Goal: Find specific page/section: Locate a particular part of the current website

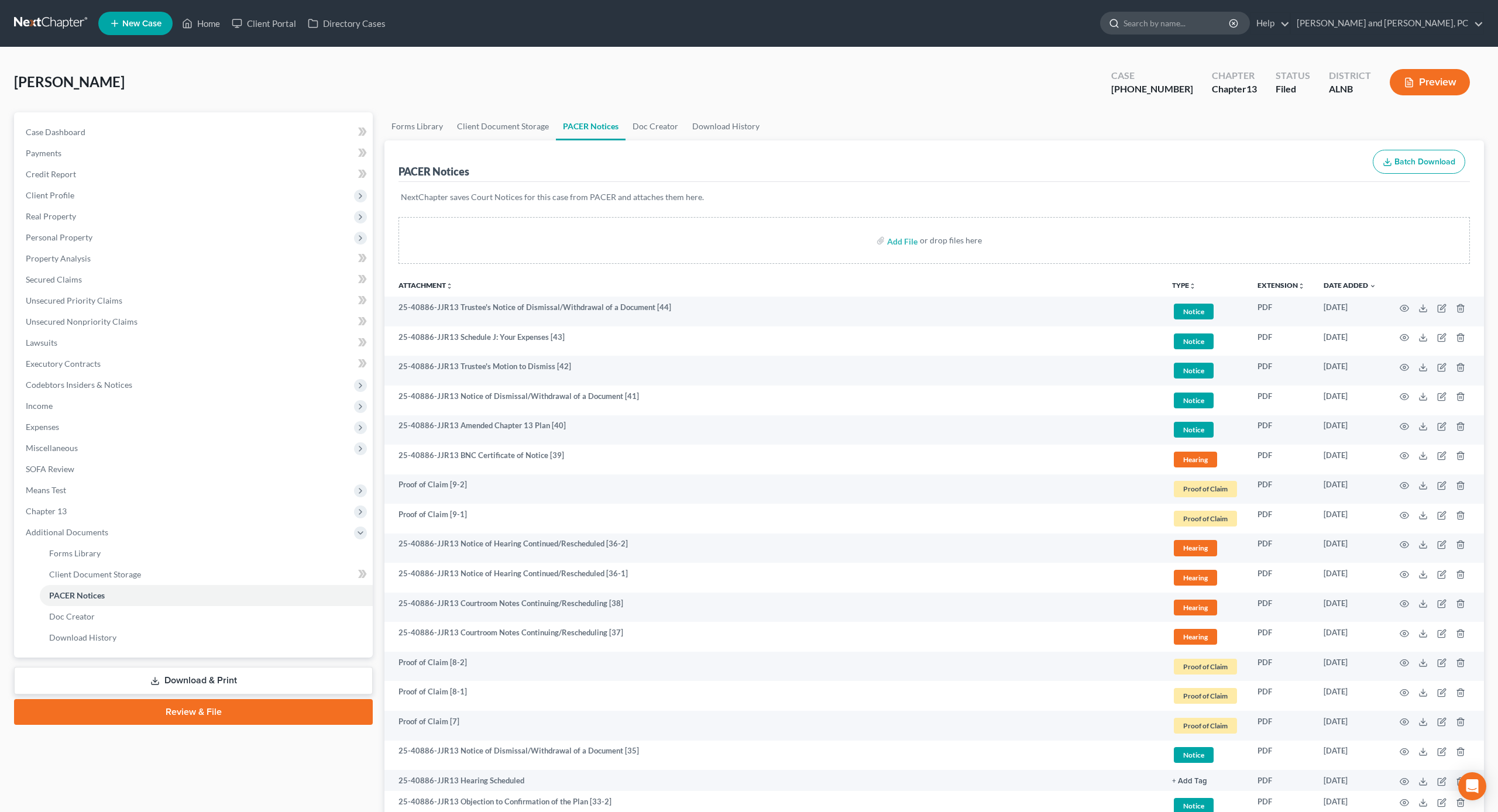
click at [1120, 26] on icon at bounding box center [1114, 23] width 11 height 11
click at [1216, 20] on input "search" at bounding box center [1177, 23] width 107 height 22
type input "[PERSON_NAME]"
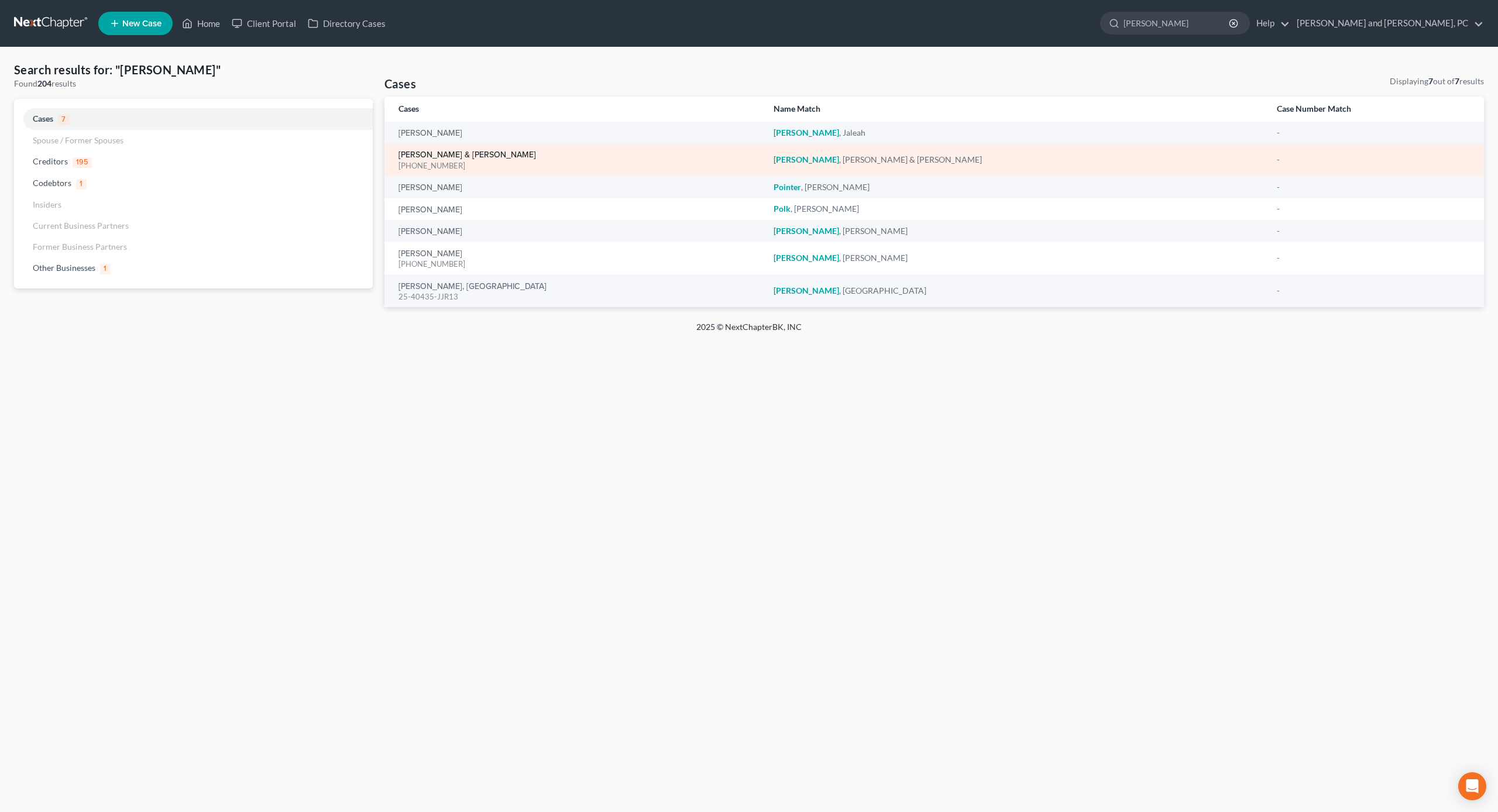
click at [450, 157] on link "[PERSON_NAME] & [PERSON_NAME]" at bounding box center [467, 155] width 137 height 8
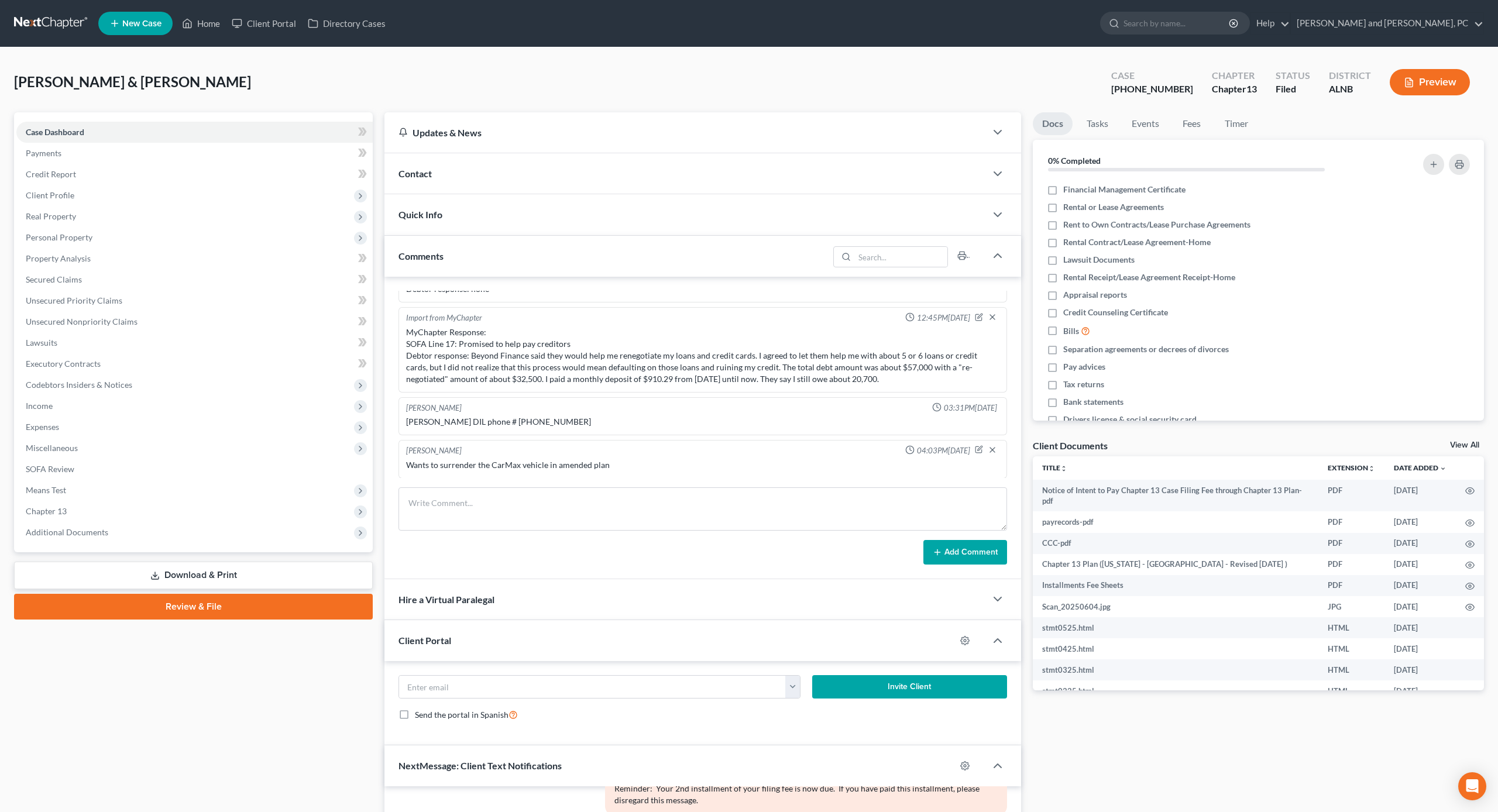
click at [437, 164] on div "Contact" at bounding box center [685, 173] width 601 height 41
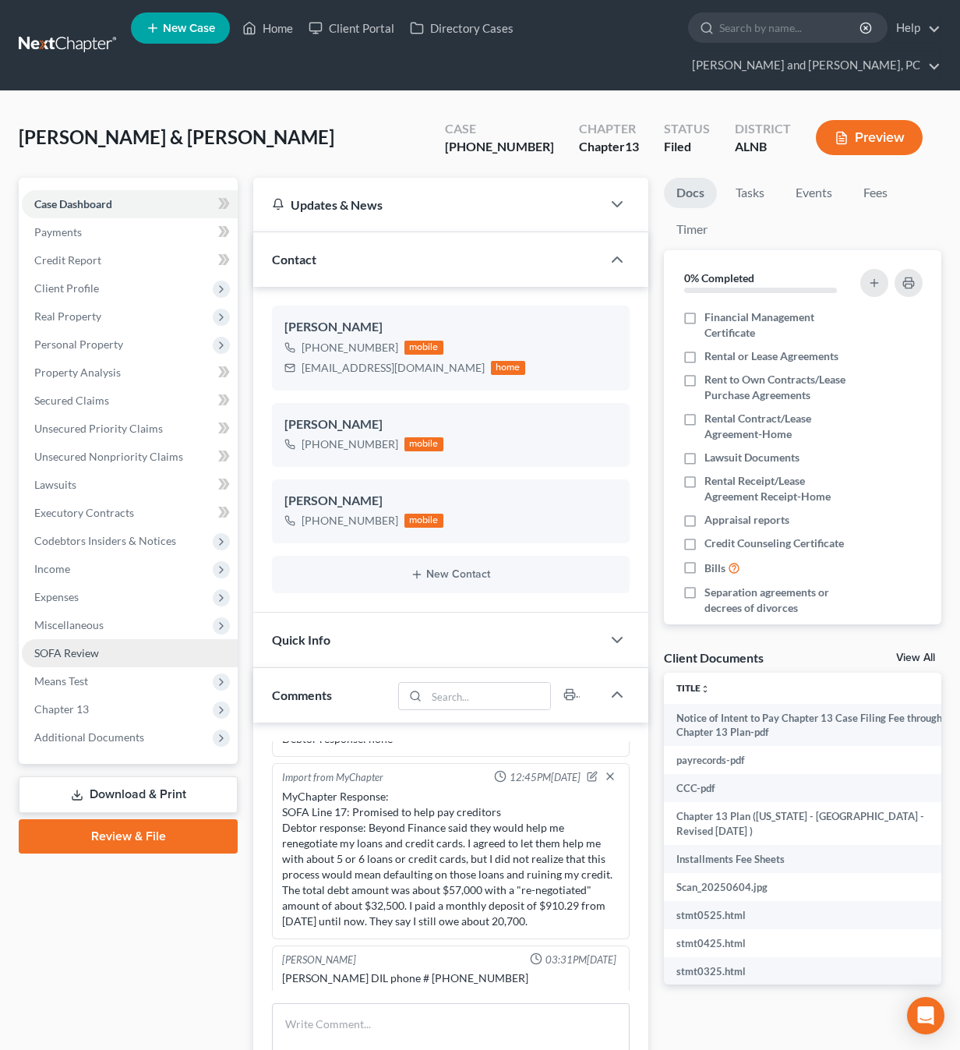
click at [75, 646] on span "SOFA Review" at bounding box center [66, 652] width 65 height 13
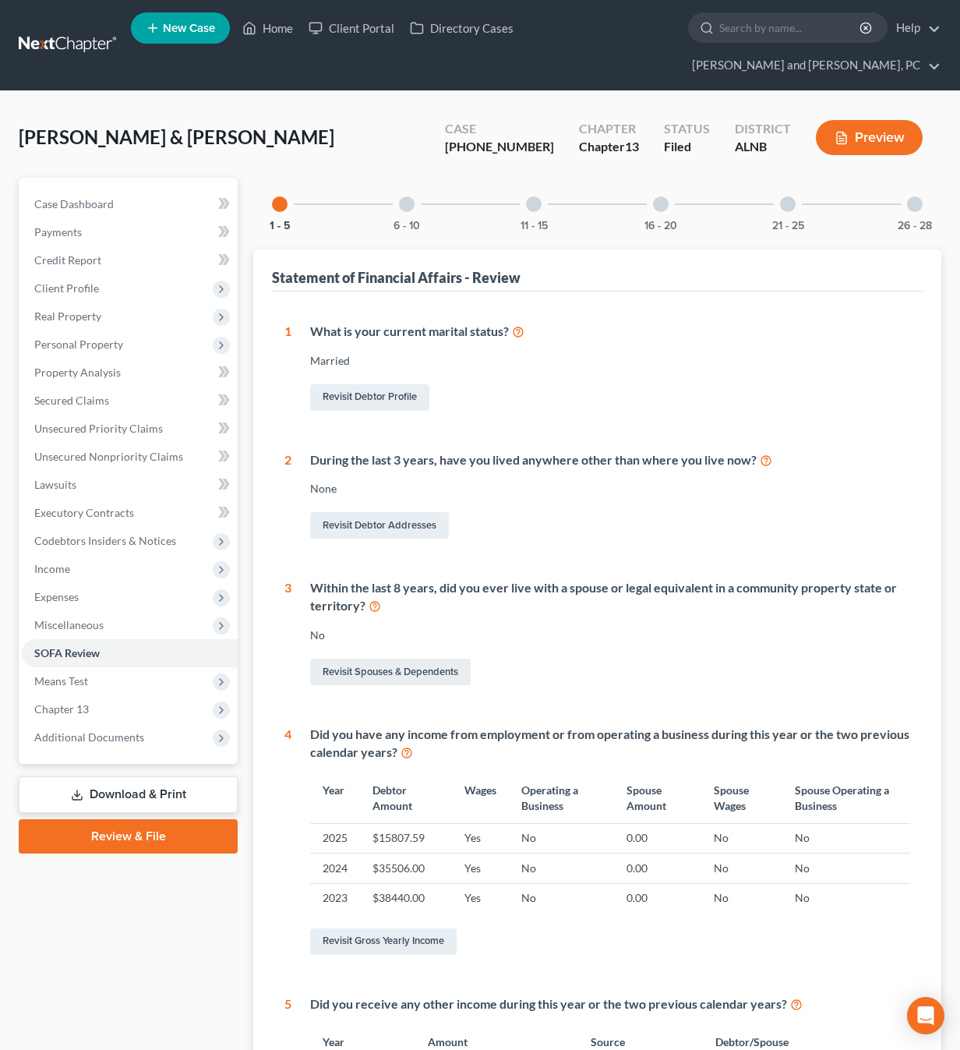
click at [397, 185] on div "6 - 10" at bounding box center [406, 204] width 53 height 53
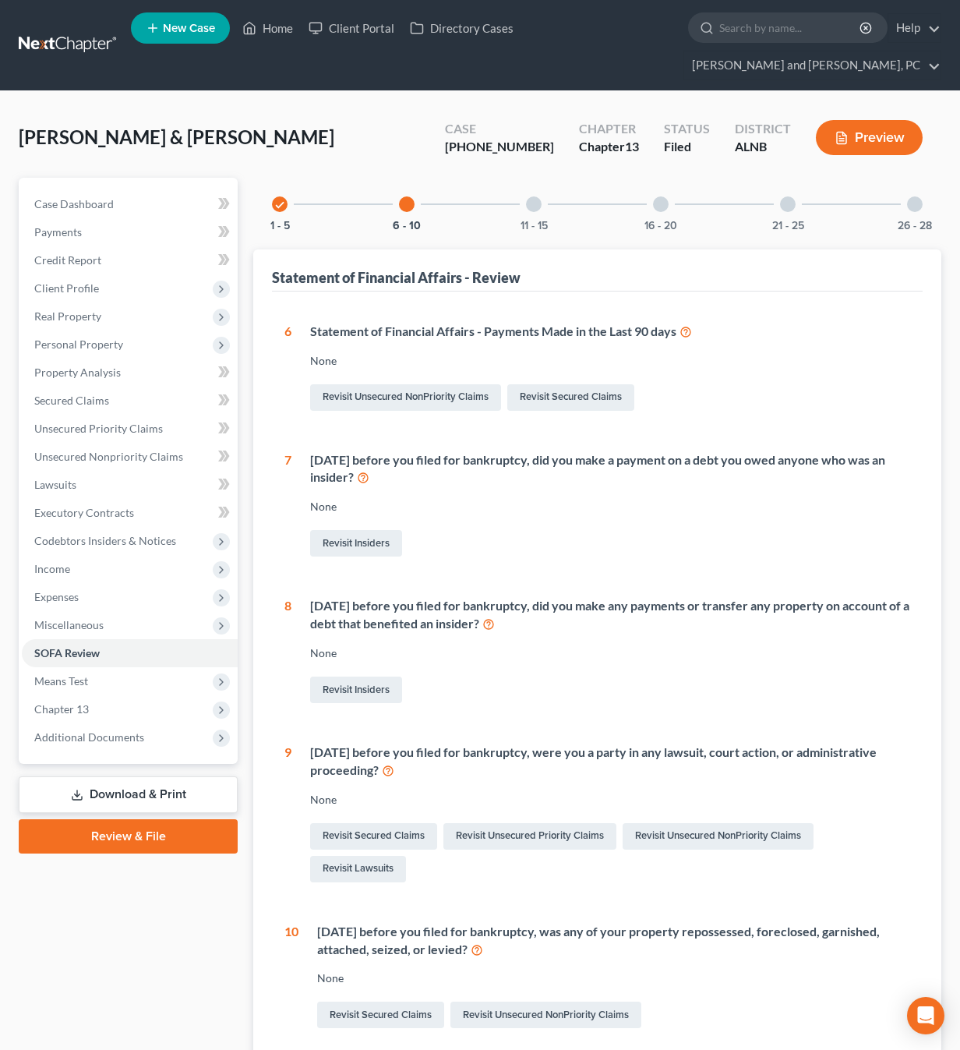
click at [531, 196] on div at bounding box center [534, 204] width 16 height 16
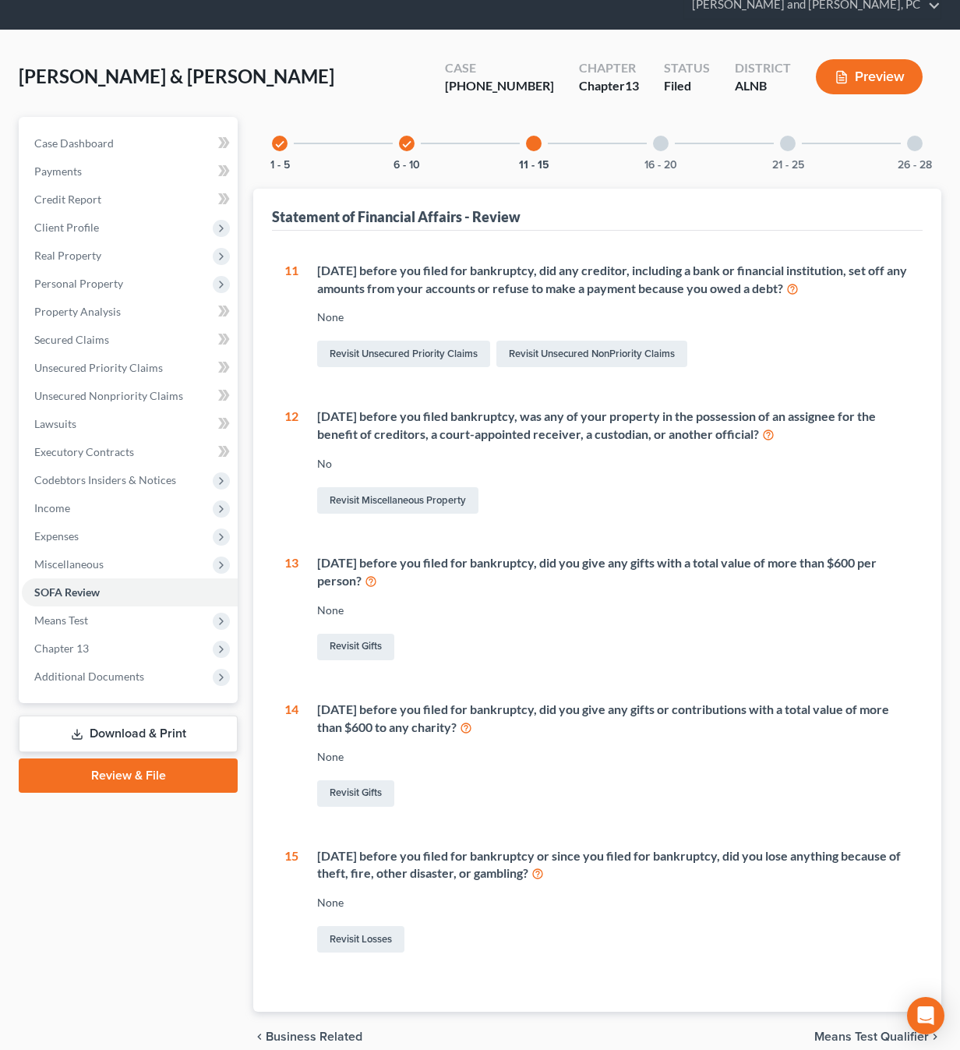
scroll to position [62, 0]
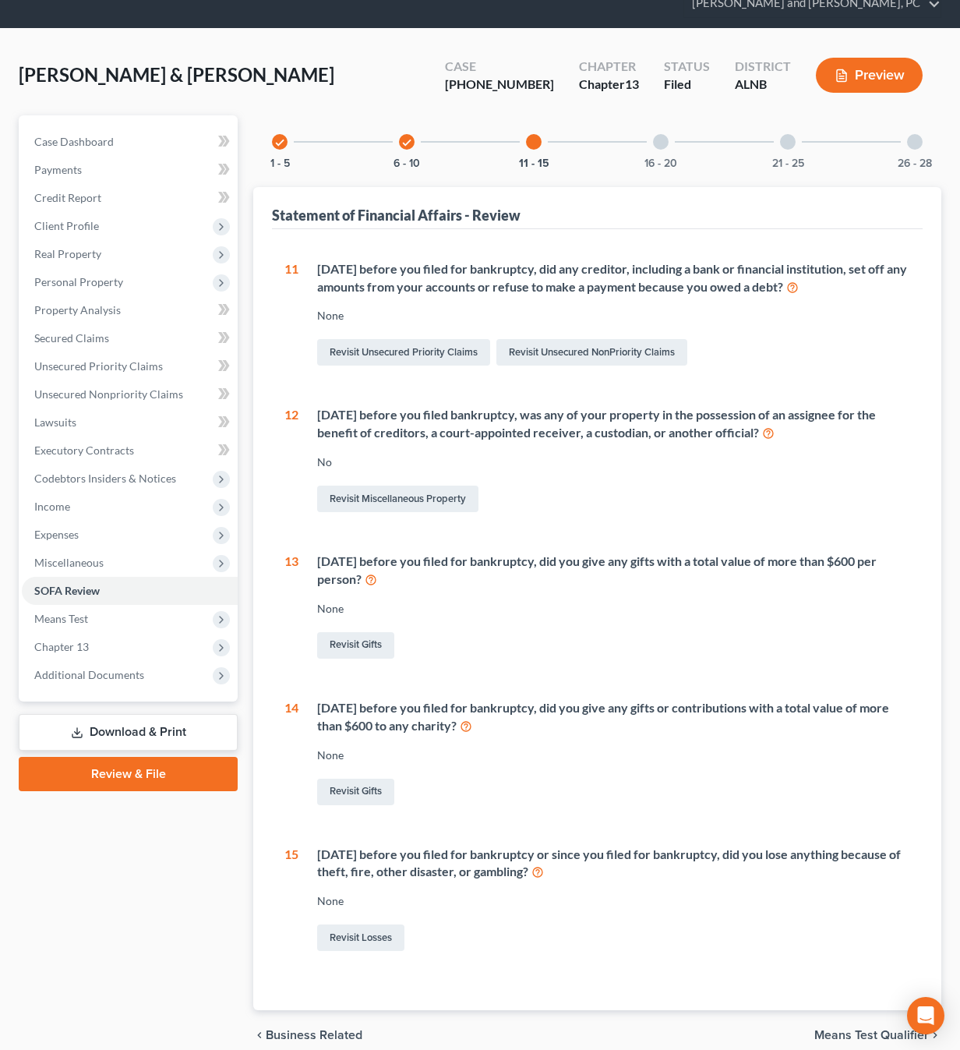
click at [664, 134] on div at bounding box center [661, 142] width 16 height 16
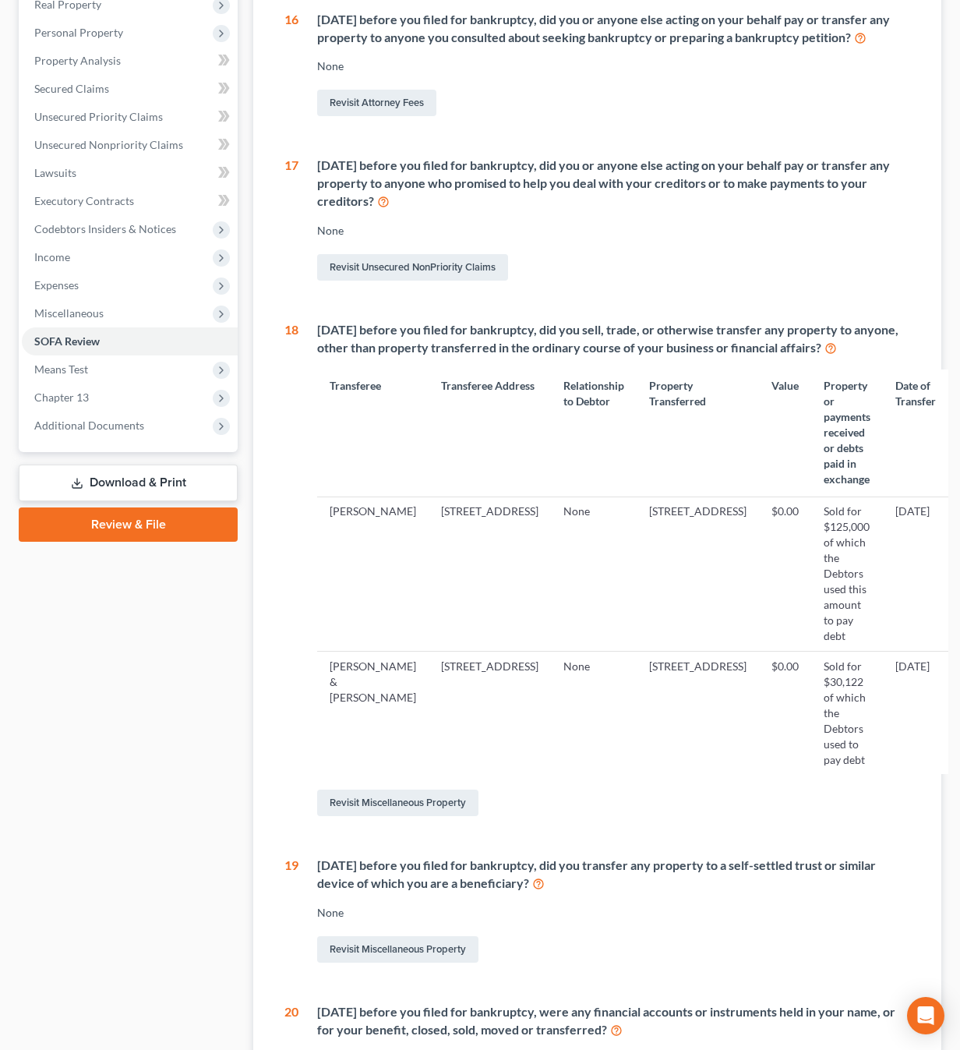
scroll to position [319, 0]
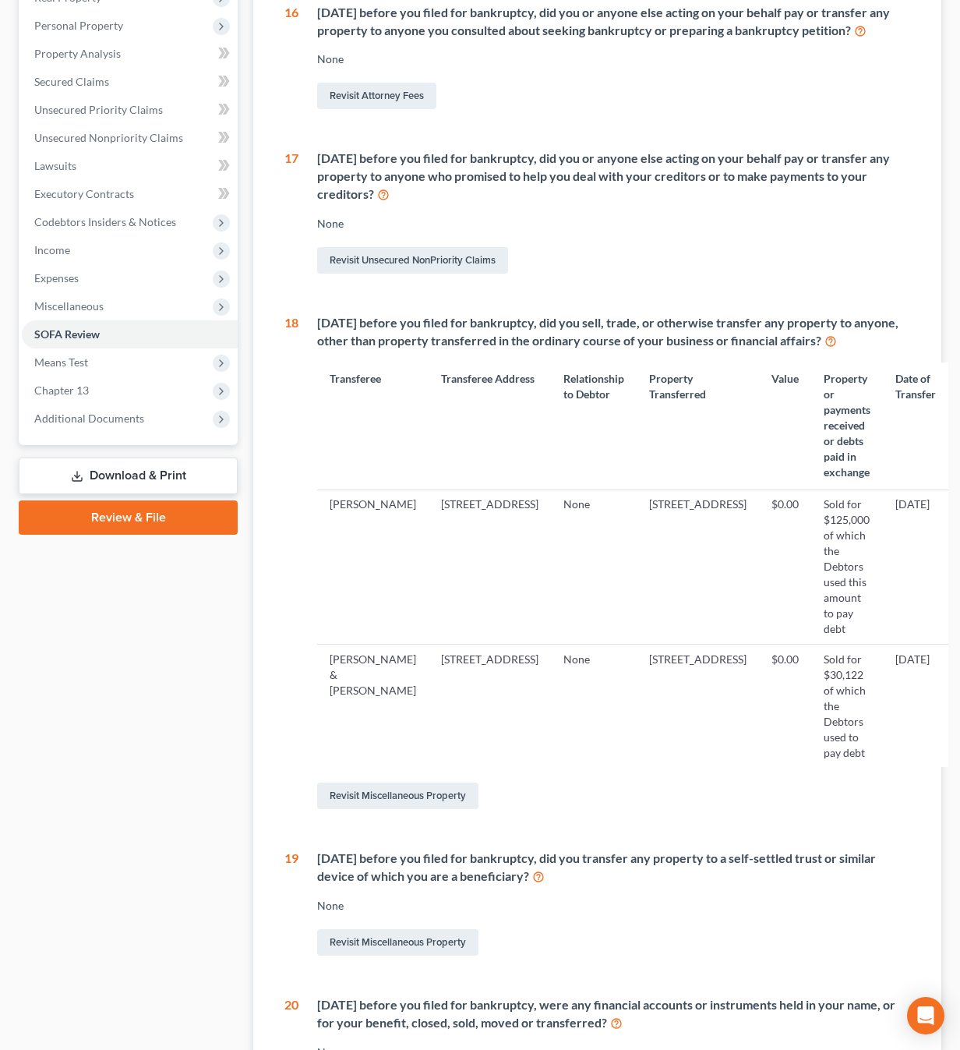
click at [759, 489] on td "$0.00" at bounding box center [785, 566] width 52 height 154
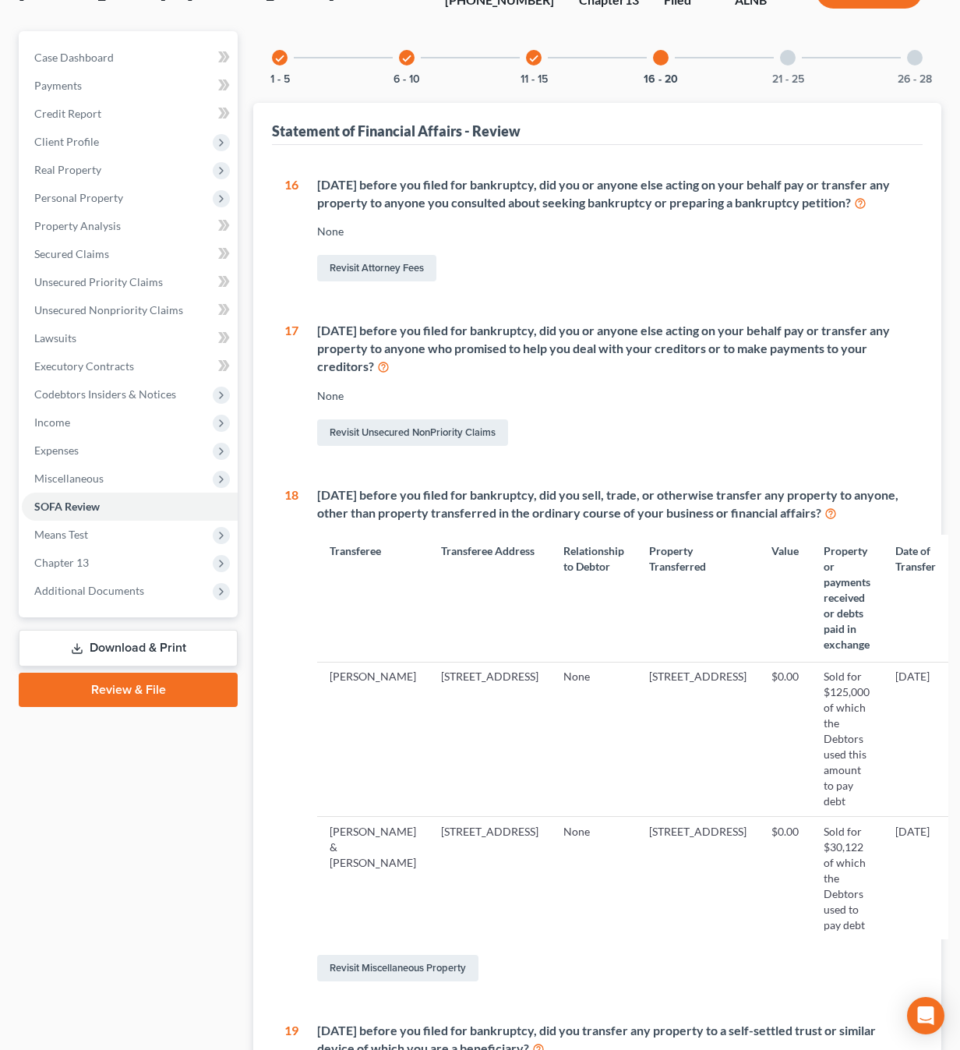
scroll to position [150, 0]
